Goal: Obtain resource: Download file/media

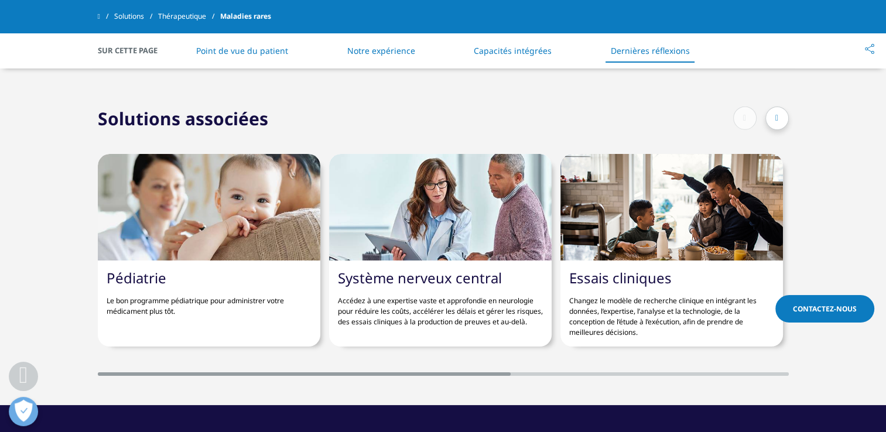
scroll to position [3045, 0]
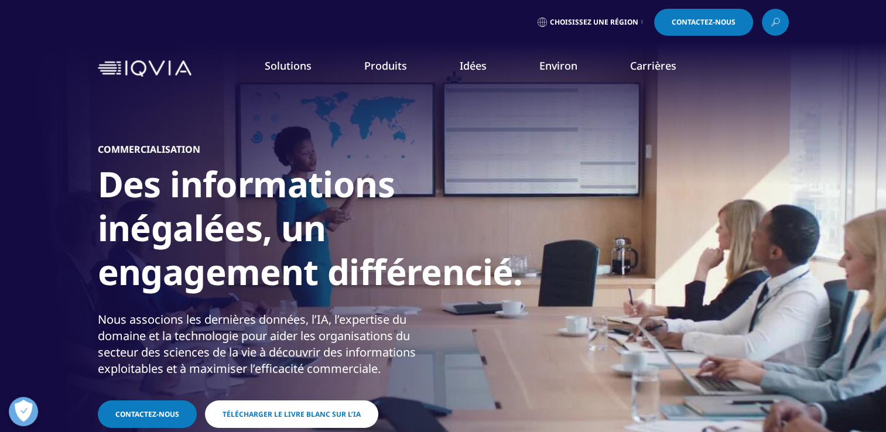
click at [329, 419] on link "Télécharger le livre blanc sur l’IA" at bounding box center [291, 415] width 173 height 28
